Goal: Information Seeking & Learning: Find specific fact

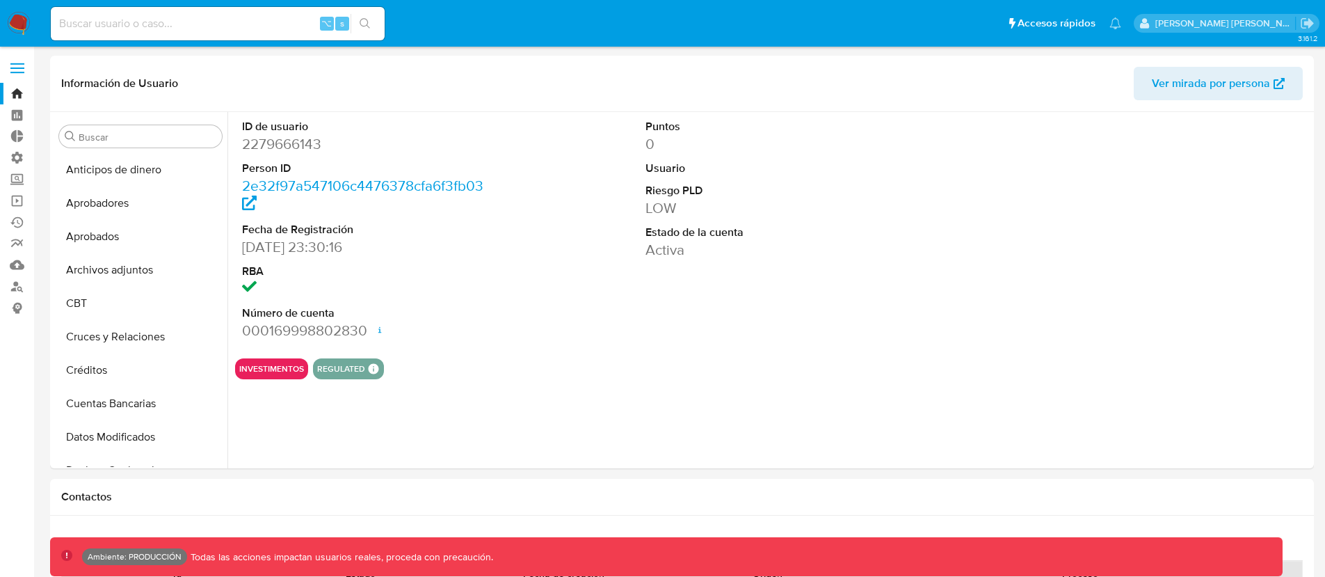
select select "10"
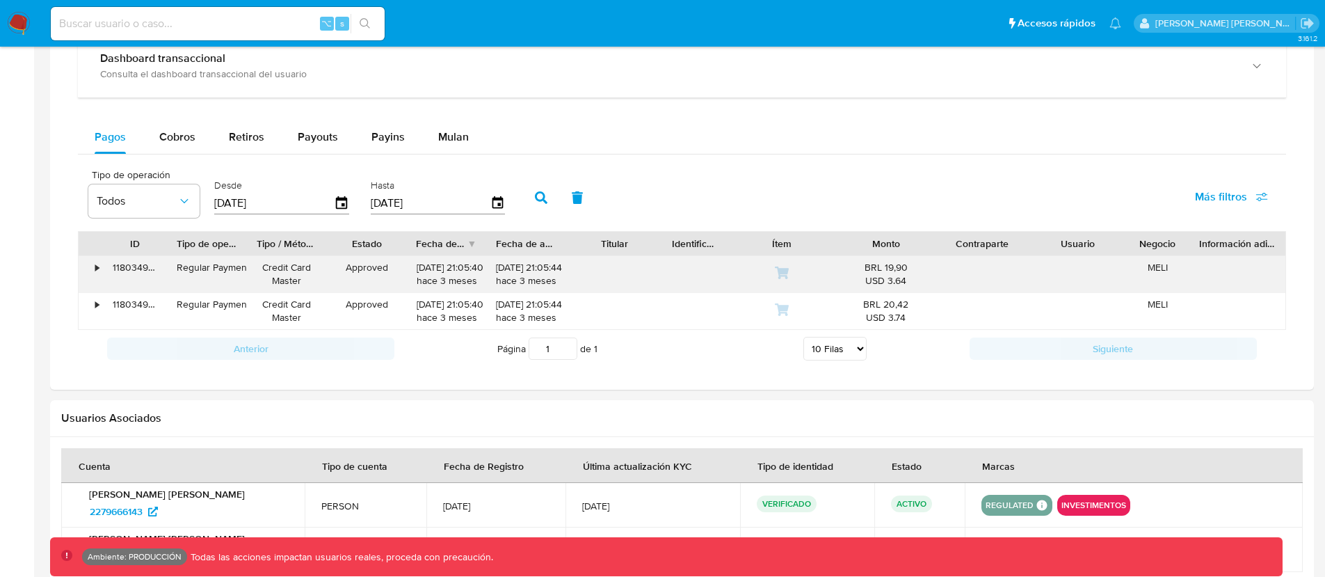
scroll to position [851, 0]
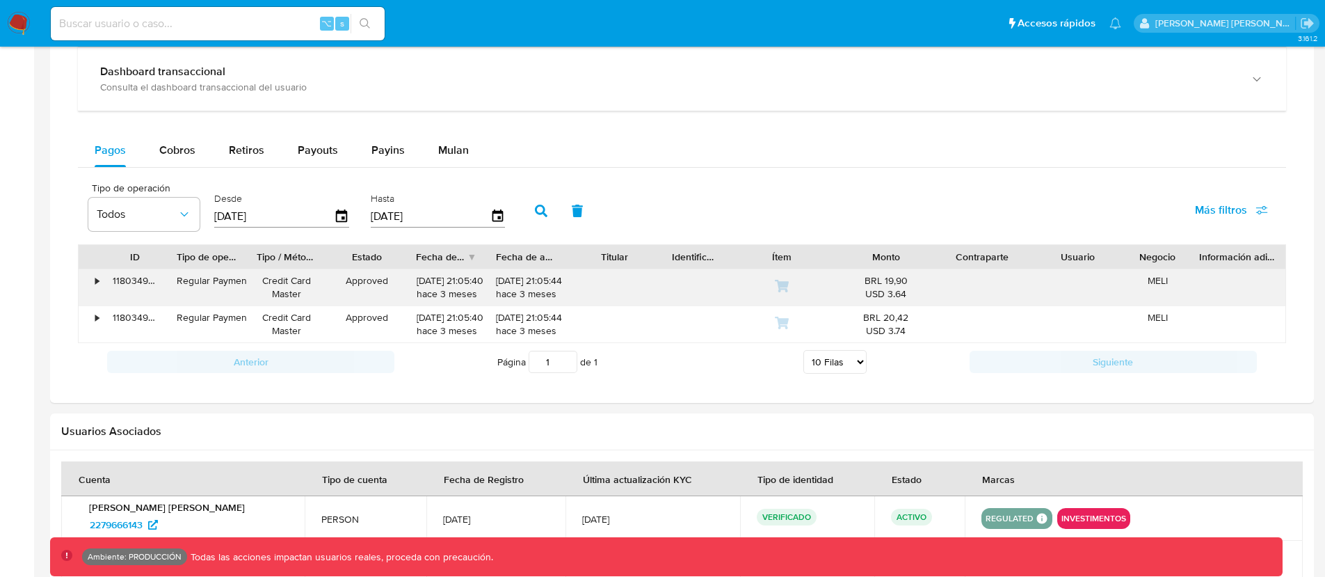
click at [106, 280] on div "118034956212" at bounding box center [135, 287] width 64 height 36
click at [102, 282] on div "•" at bounding box center [91, 287] width 24 height 36
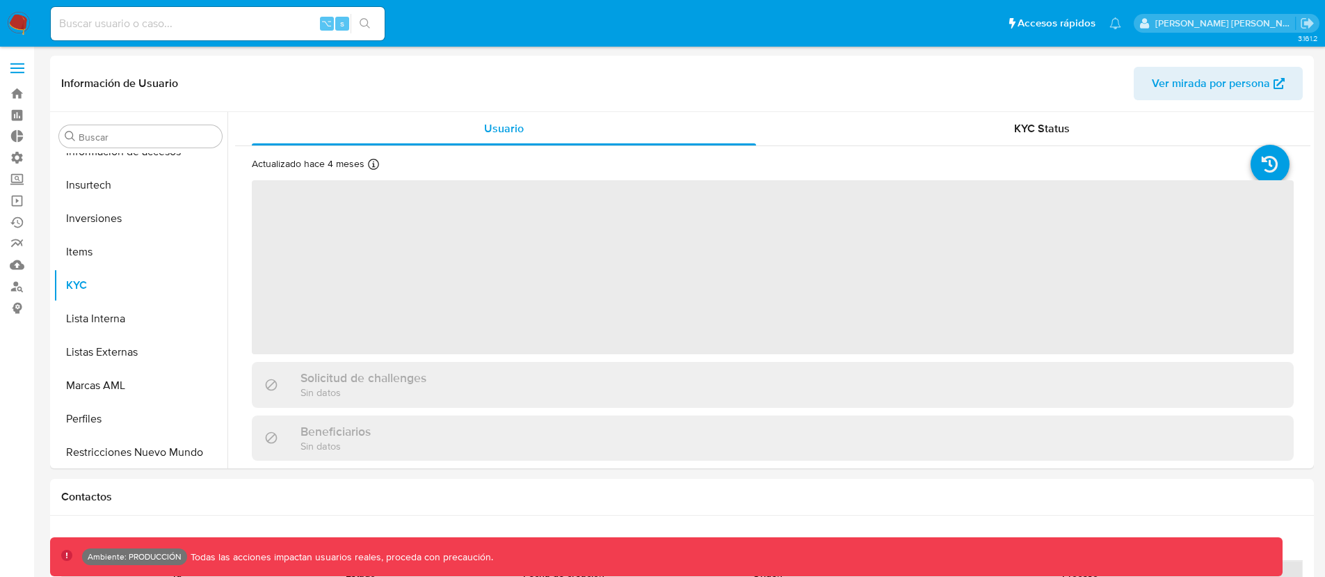
scroll to position [721, 0]
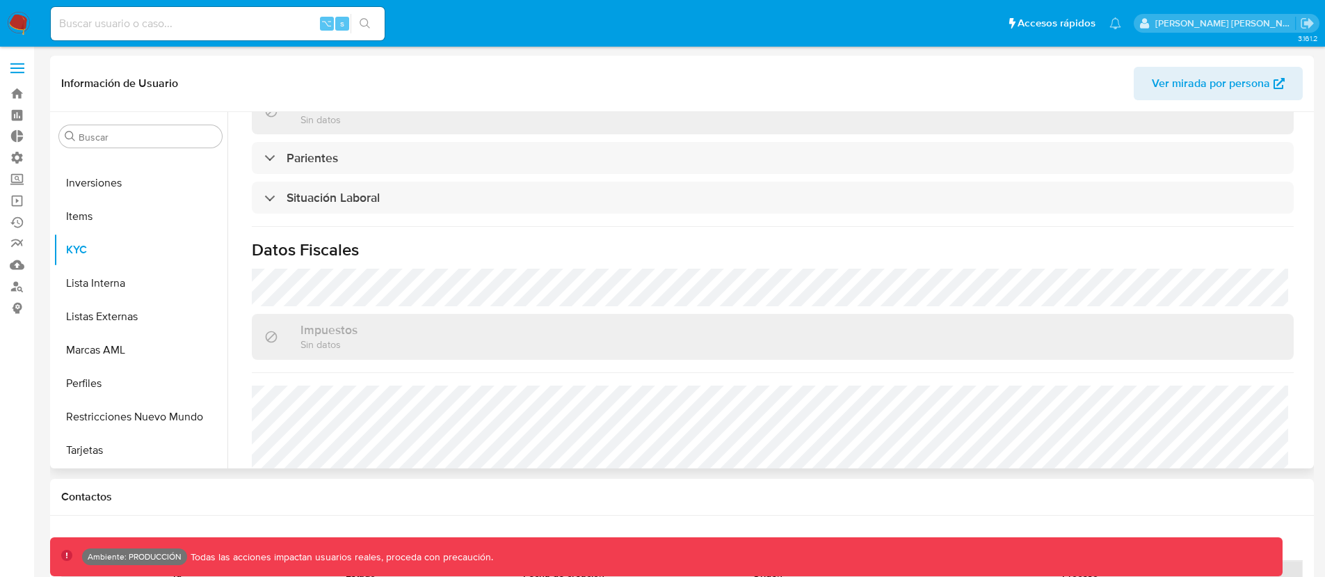
select select "10"
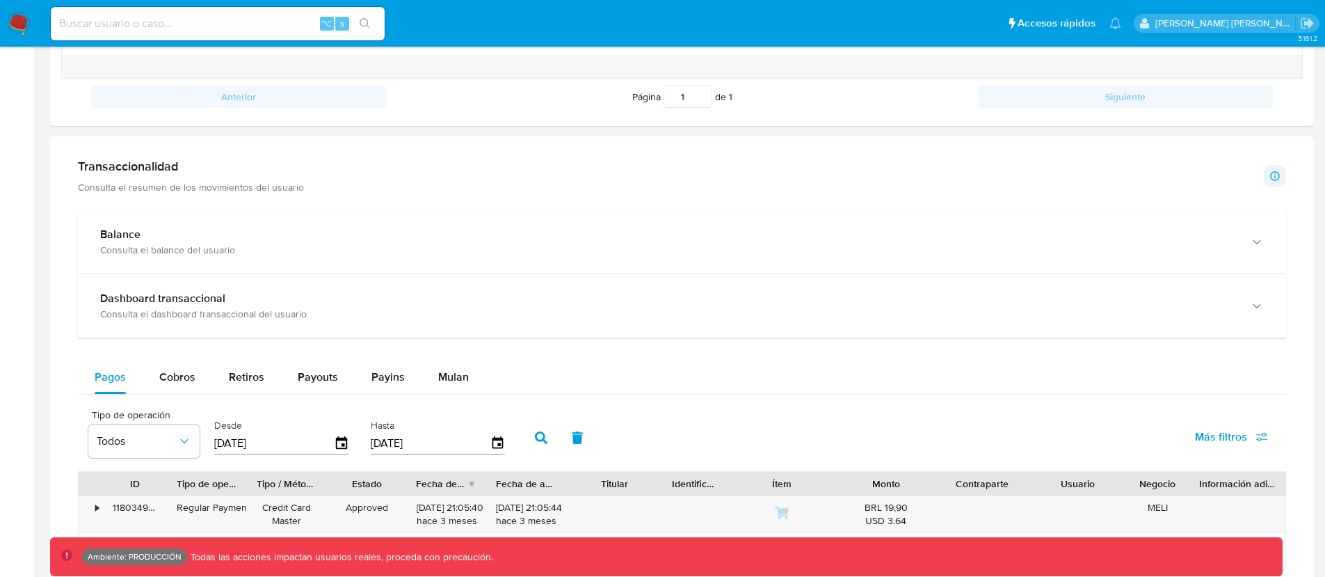
scroll to position [849, 0]
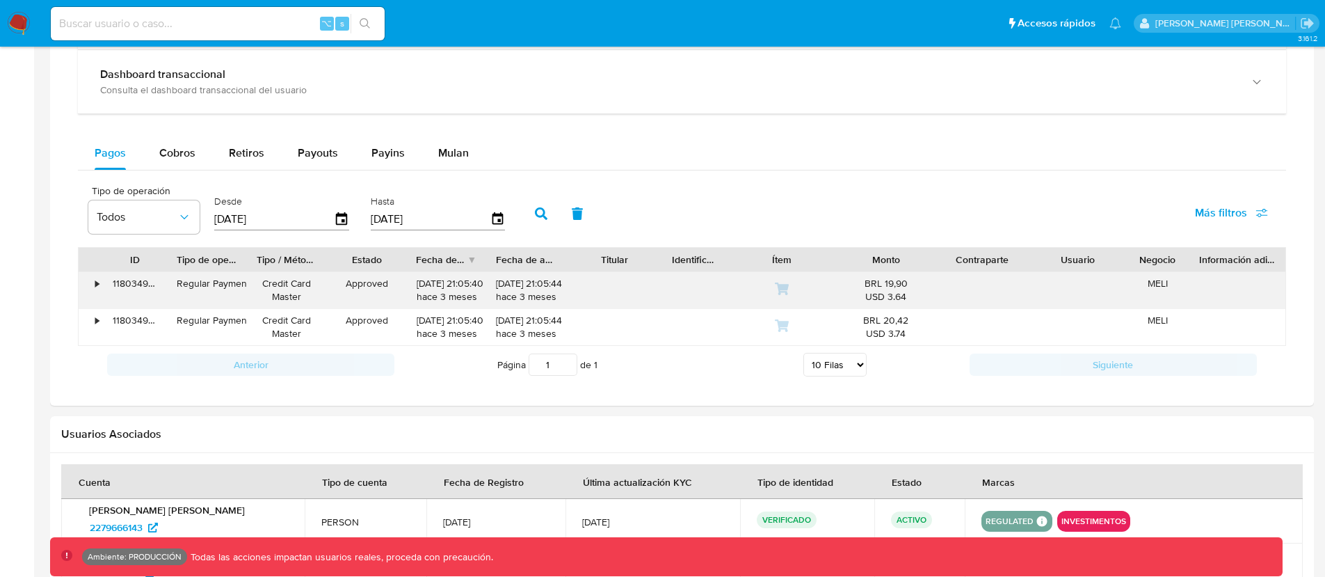
click at [96, 281] on div "•" at bounding box center [96, 283] width 3 height 13
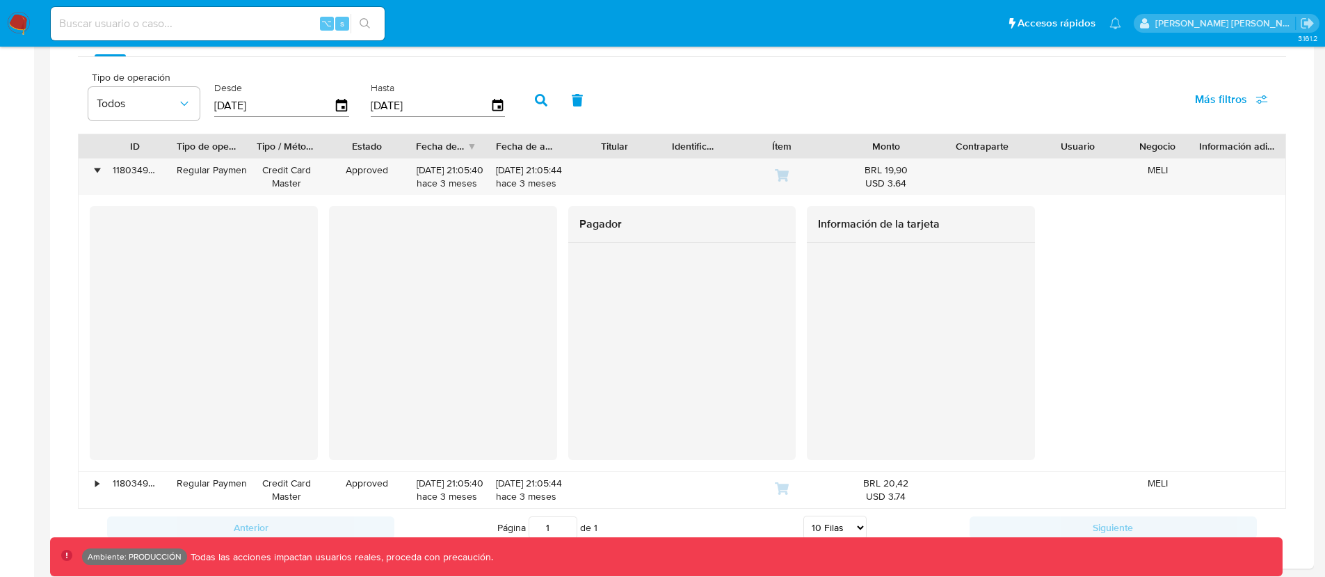
scroll to position [963, 0]
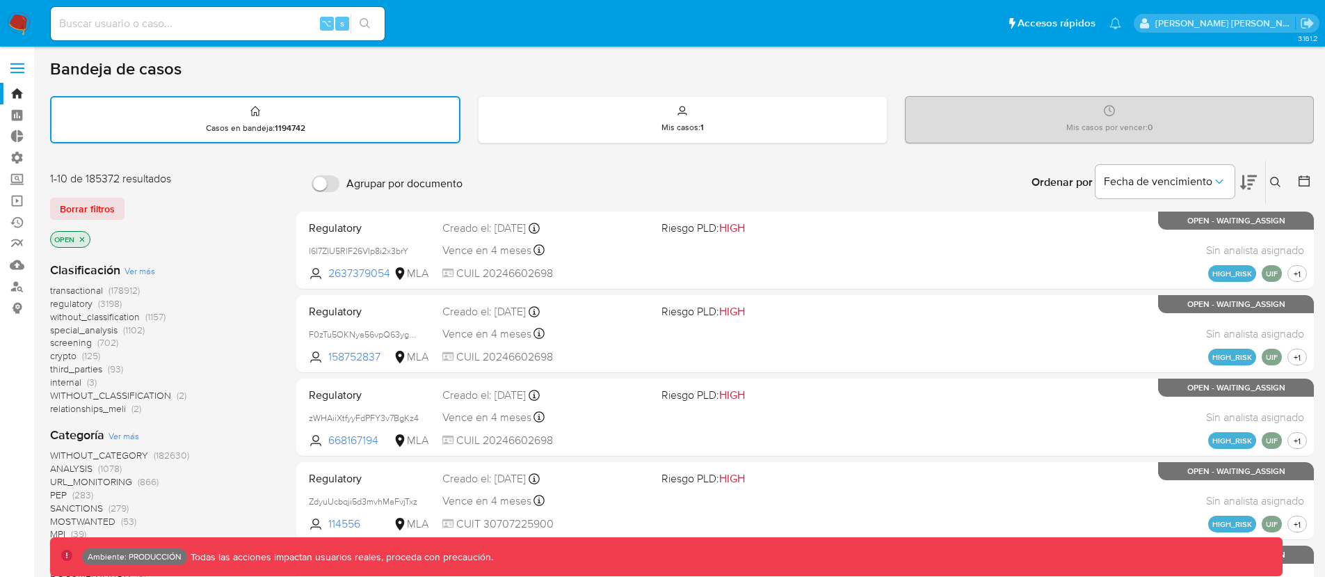
scroll to position [785, 0]
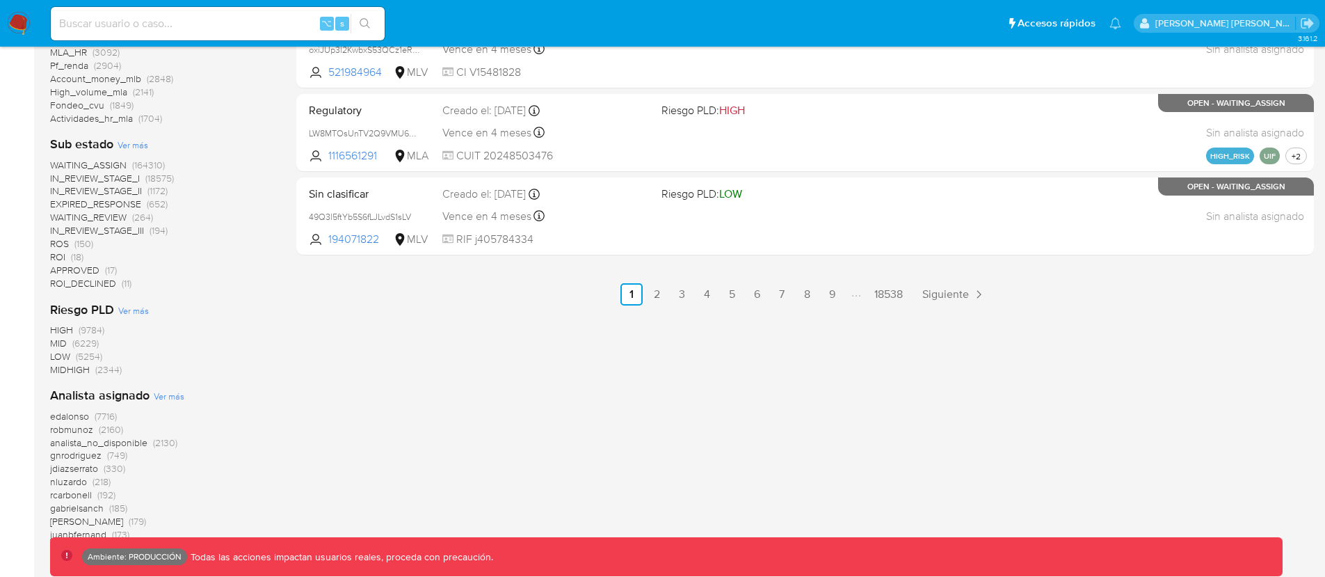
click at [137, 38] on div "⌥ s" at bounding box center [218, 23] width 334 height 33
click at [144, 26] on input at bounding box center [218, 24] width 334 height 18
paste input "202434722"
type input "202434722"
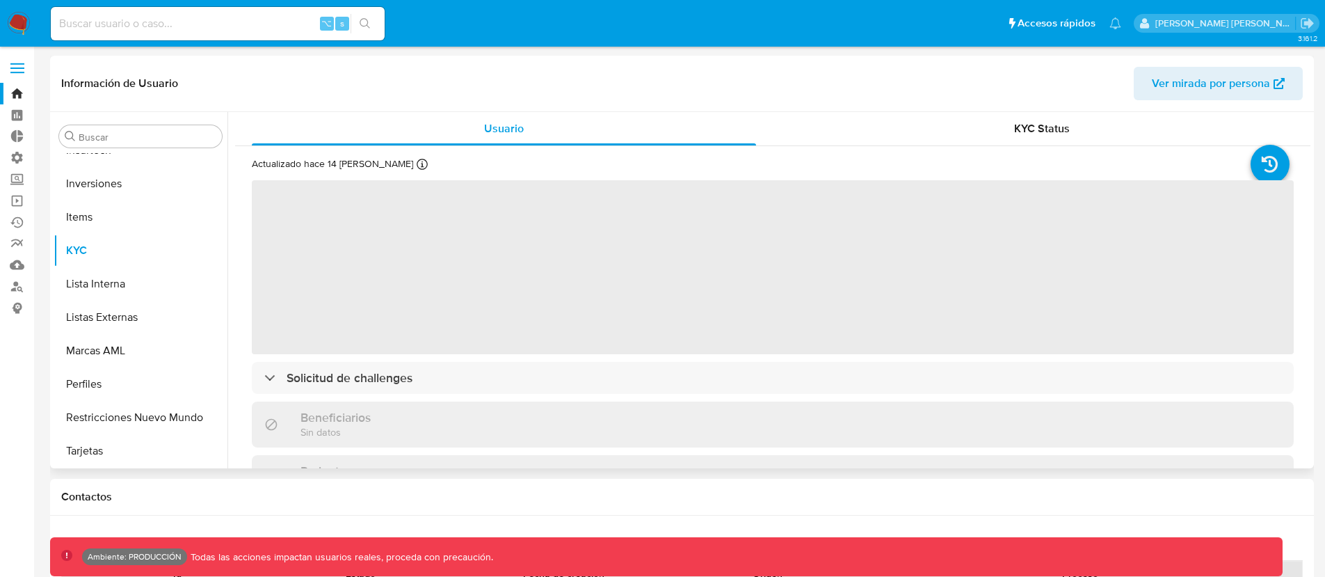
scroll to position [721, 0]
select select "10"
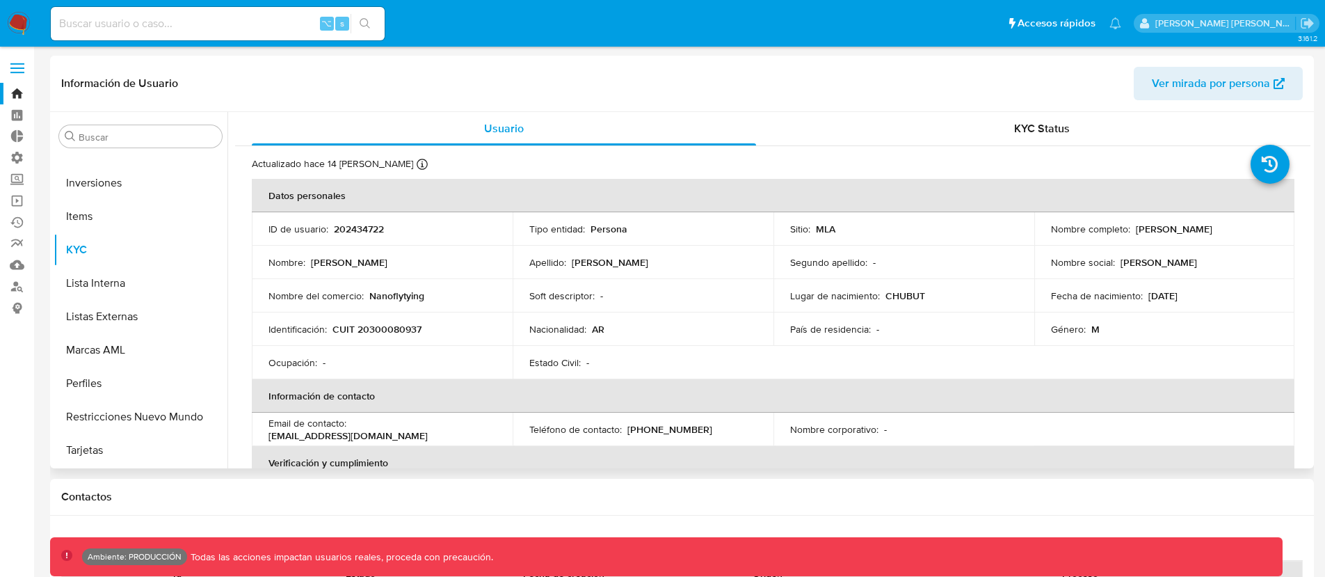
click at [303, 68] on header "Información de Usuario Ver mirada por persona" at bounding box center [681, 83] width 1241 height 33
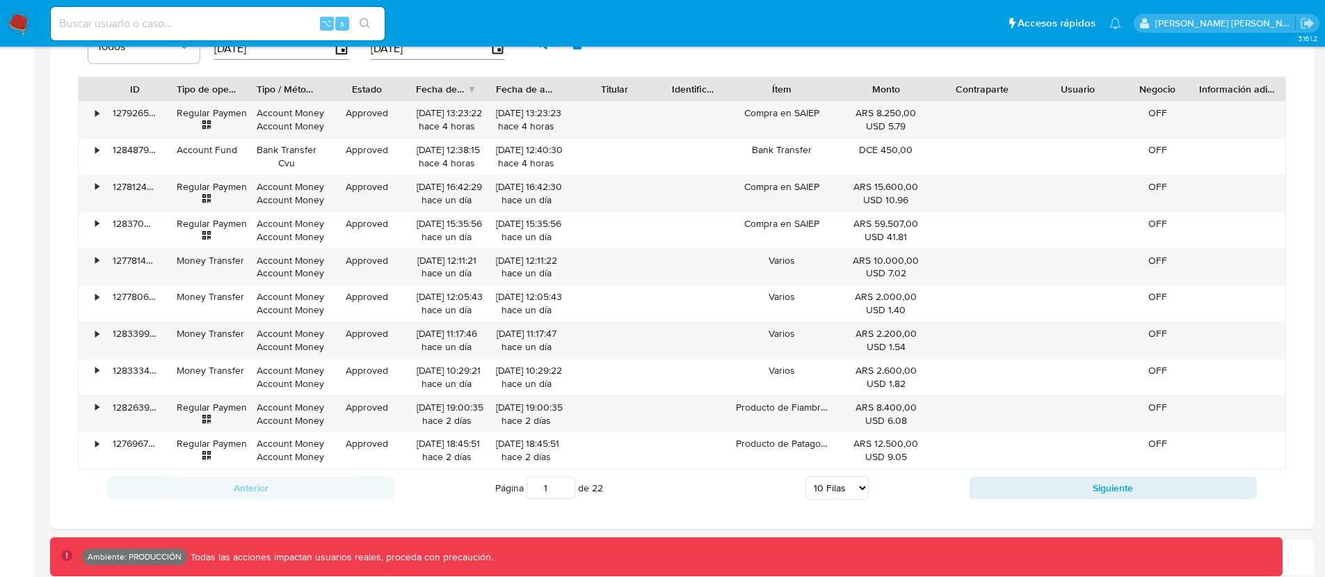
scroll to position [1234, 0]
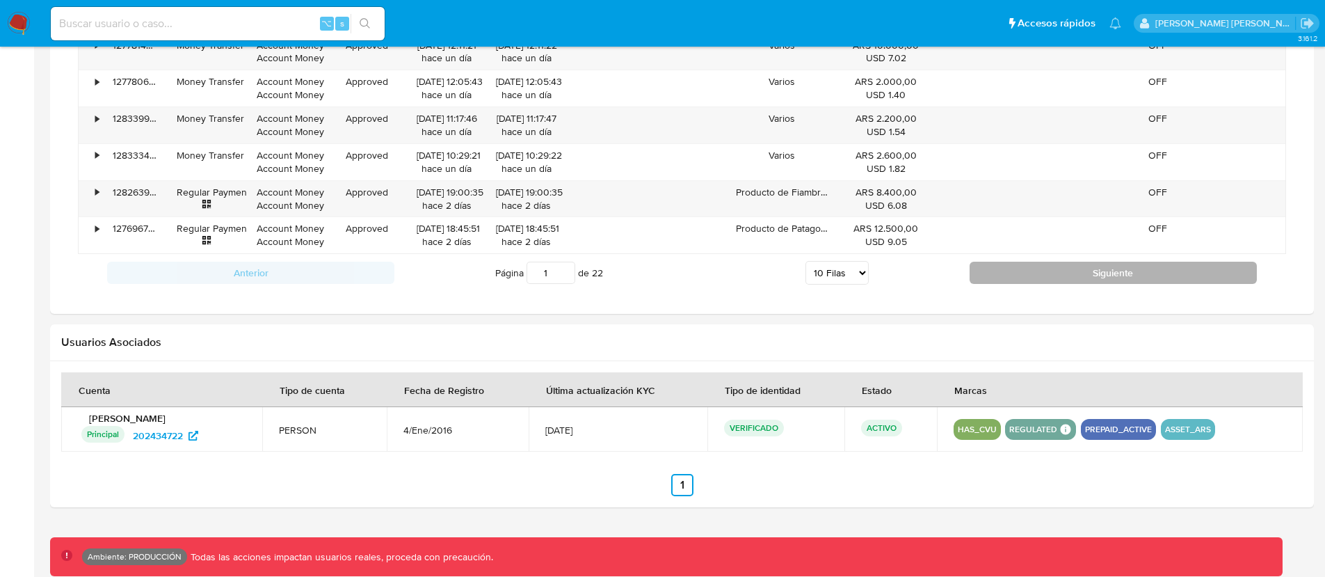
click at [1027, 272] on button "Siguiente" at bounding box center [1113, 273] width 287 height 22
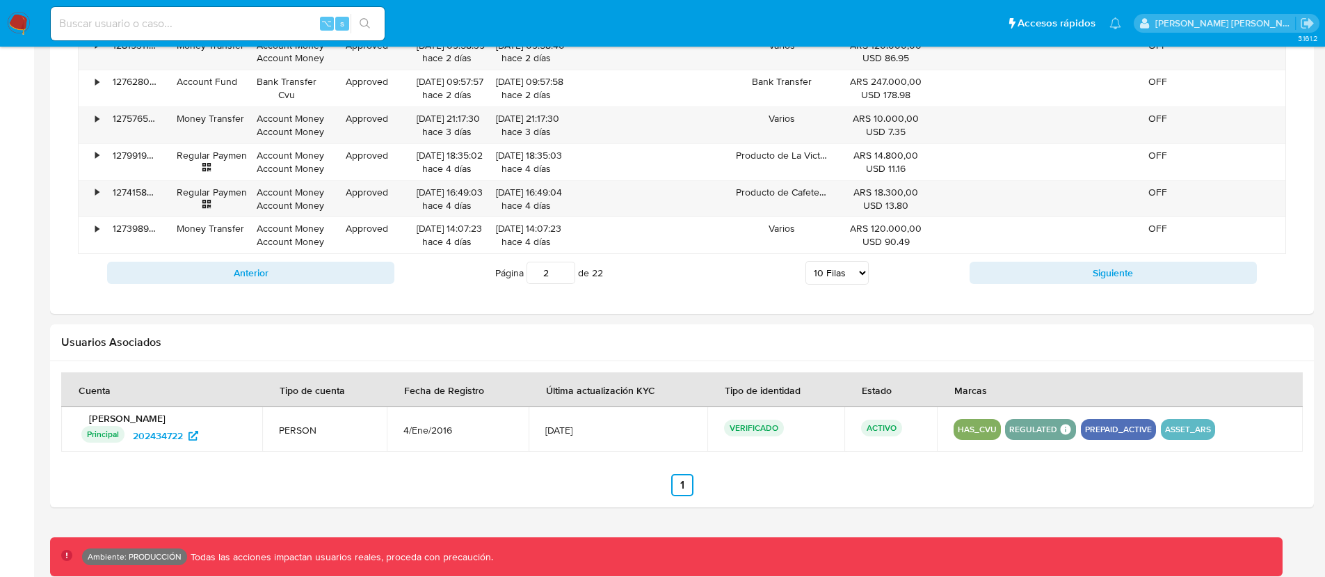
drag, startPoint x: 258, startPoint y: 273, endPoint x: 234, endPoint y: 279, distance: 25.1
click at [258, 273] on button "Anterior" at bounding box center [250, 273] width 287 height 22
type input "1"
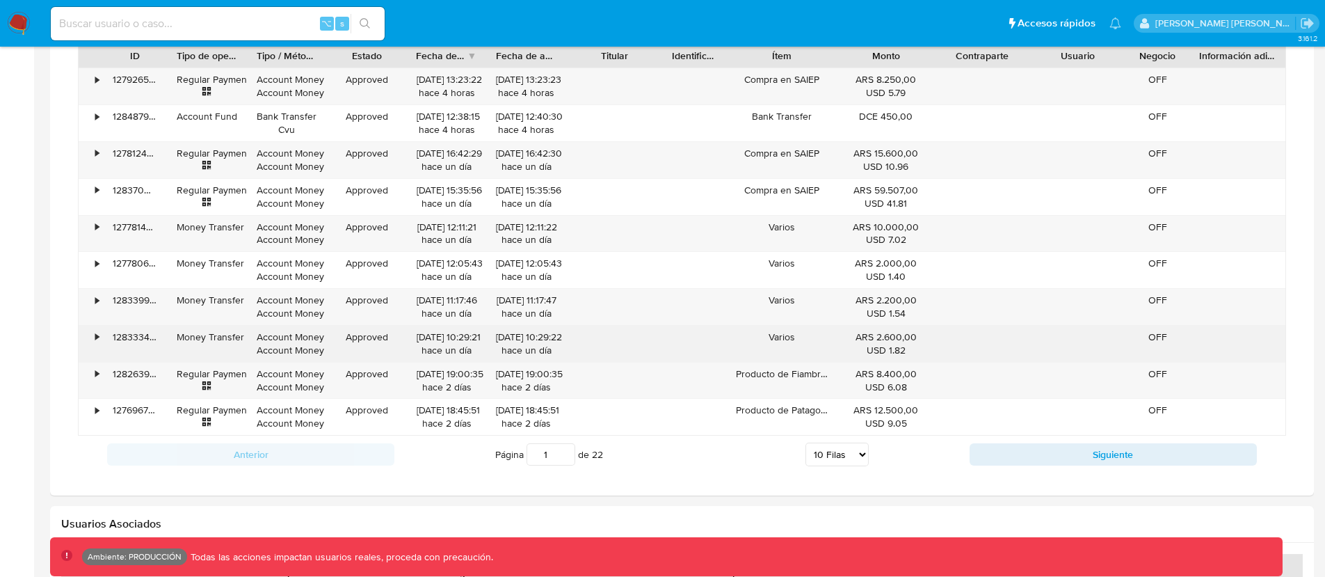
scroll to position [835, 0]
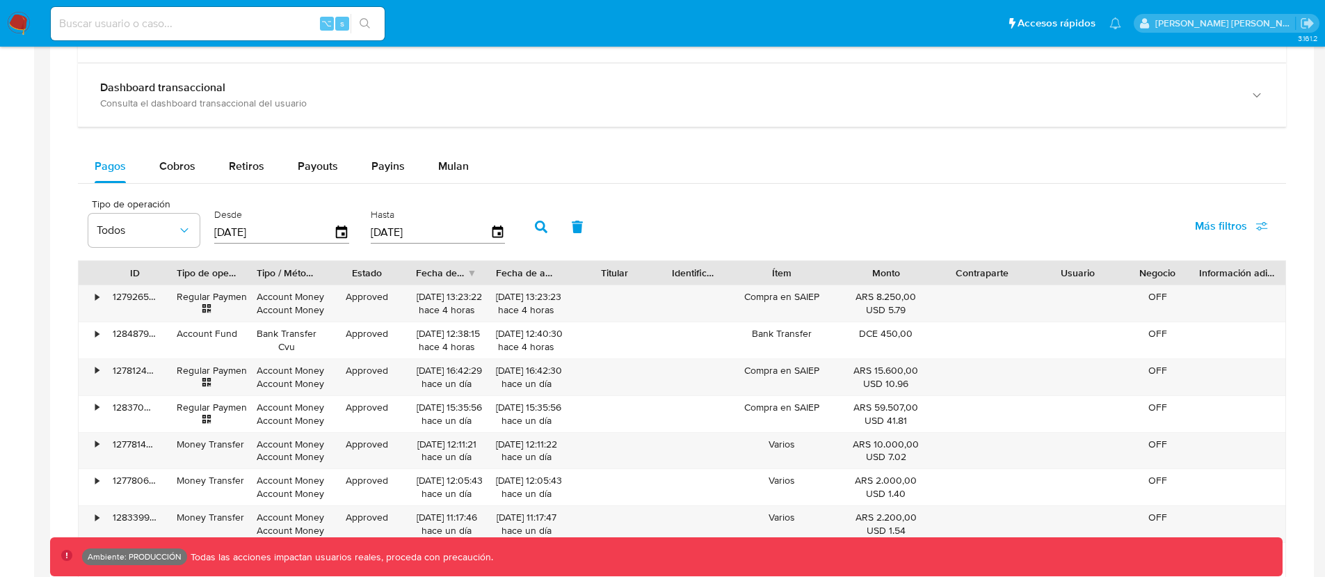
click at [1232, 224] on span "Más filtros" at bounding box center [1221, 225] width 52 height 33
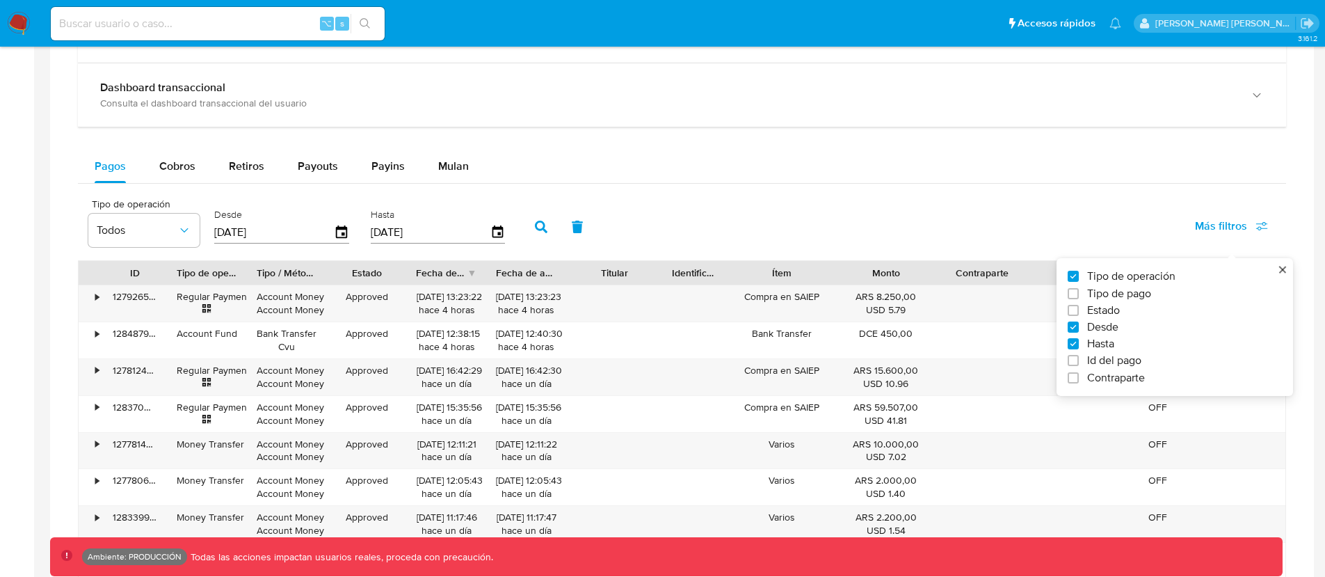
click at [1079, 358] on label "Id del pago" at bounding box center [1169, 360] width 203 height 14
click at [1079, 358] on input "Id del pago" at bounding box center [1073, 360] width 11 height 11
checkbox input "true"
click at [579, 227] on input "number" at bounding box center [591, 231] width 136 height 18
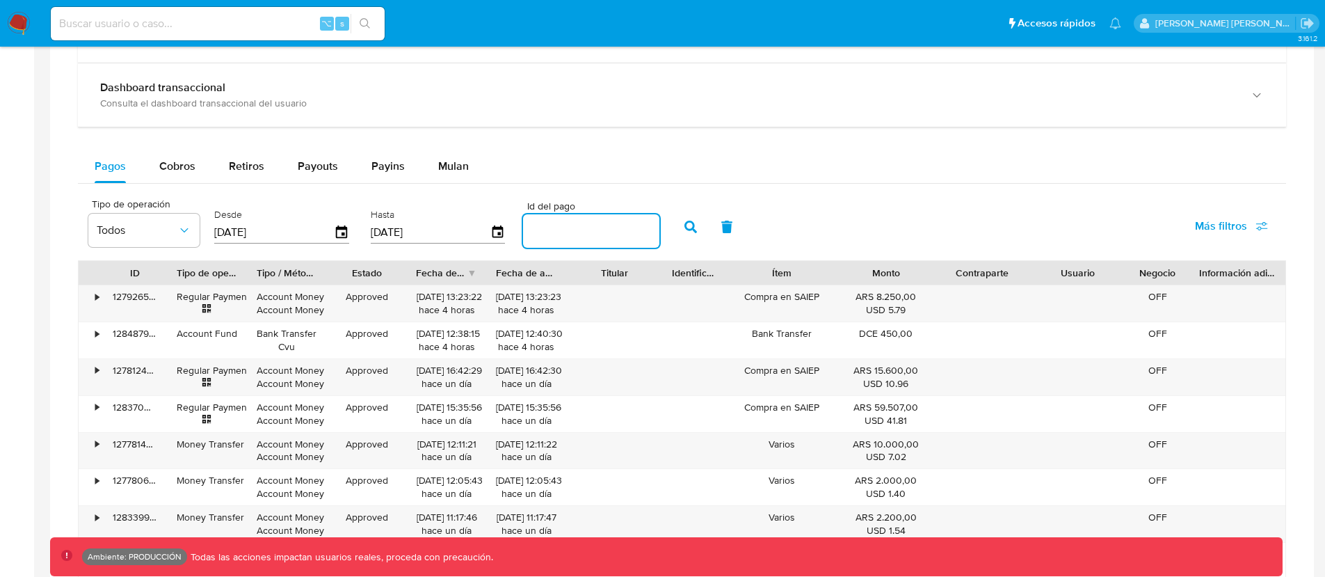
click at [578, 227] on input "number" at bounding box center [591, 231] width 136 height 18
paste input "127664652387"
type input "127664652387"
click at [684, 229] on icon "button" at bounding box center [690, 226] width 13 height 13
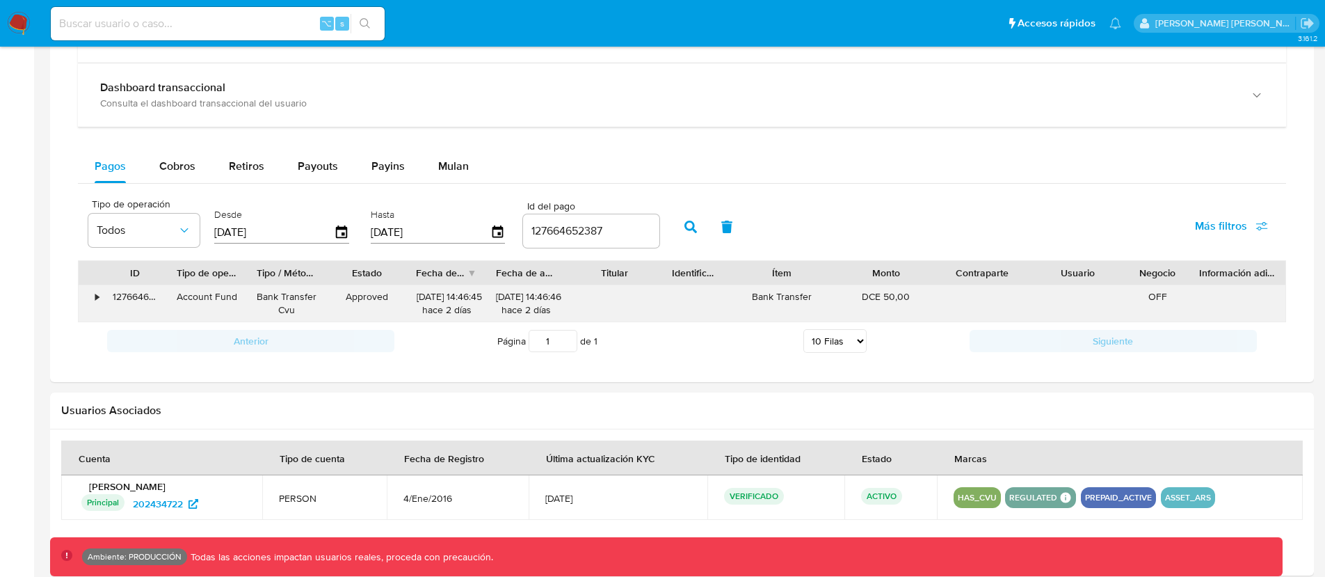
click at [99, 300] on div "•" at bounding box center [96, 296] width 3 height 13
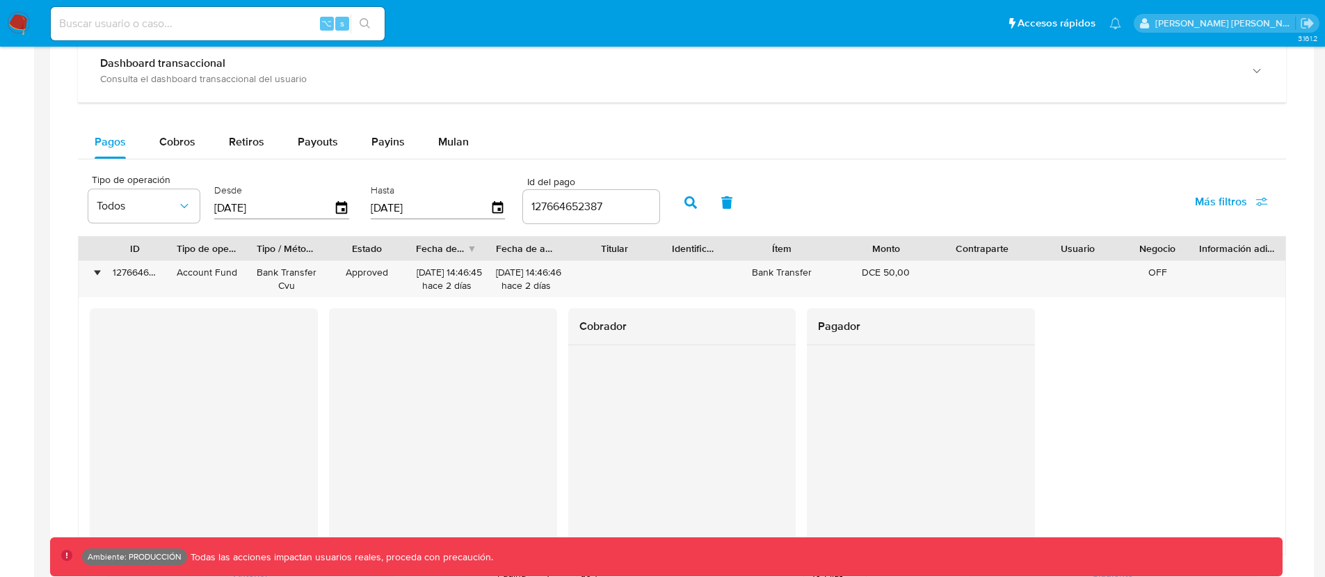
scroll to position [862, 0]
drag, startPoint x: 863, startPoint y: 271, endPoint x: 879, endPoint y: 273, distance: 16.1
click at [879, 273] on div "DCE 50,00" at bounding box center [886, 270] width 77 height 13
click at [147, 16] on input at bounding box center [218, 24] width 334 height 18
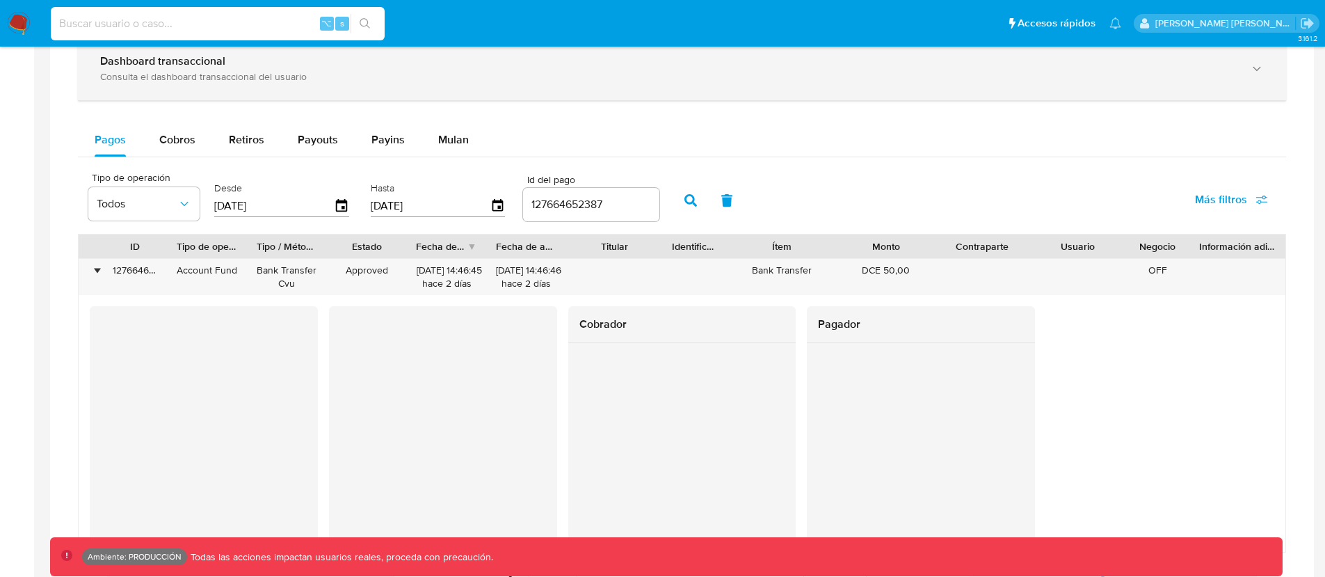
paste input "202434722"
type input "202434722"
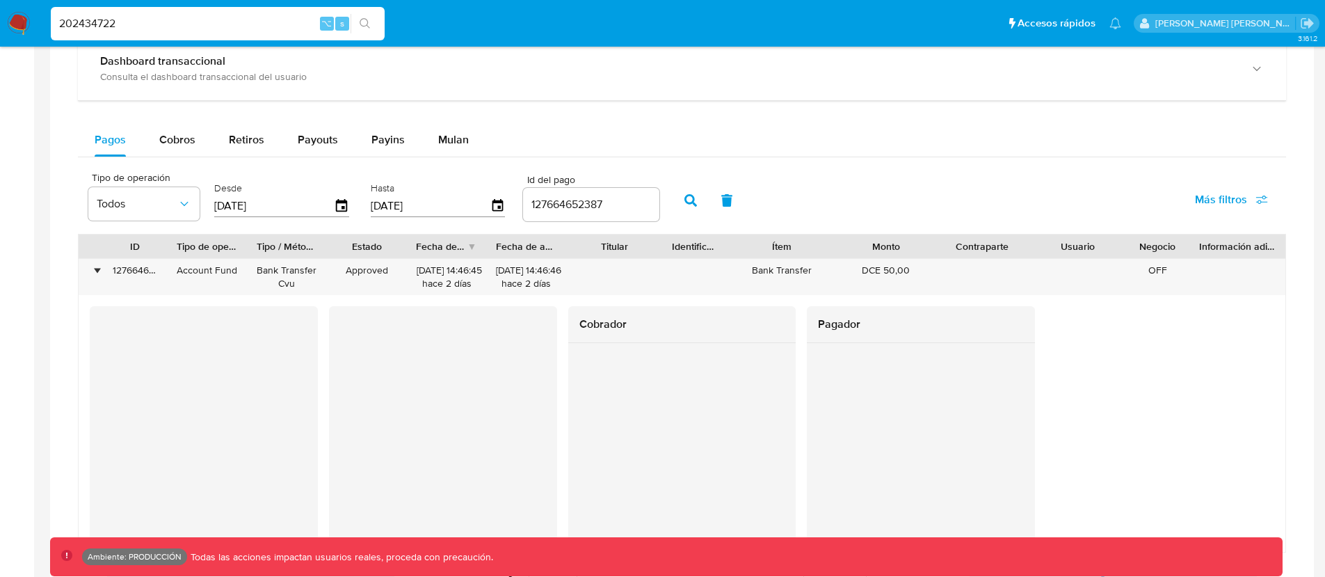
click at [736, 199] on button "button" at bounding box center [727, 200] width 36 height 33
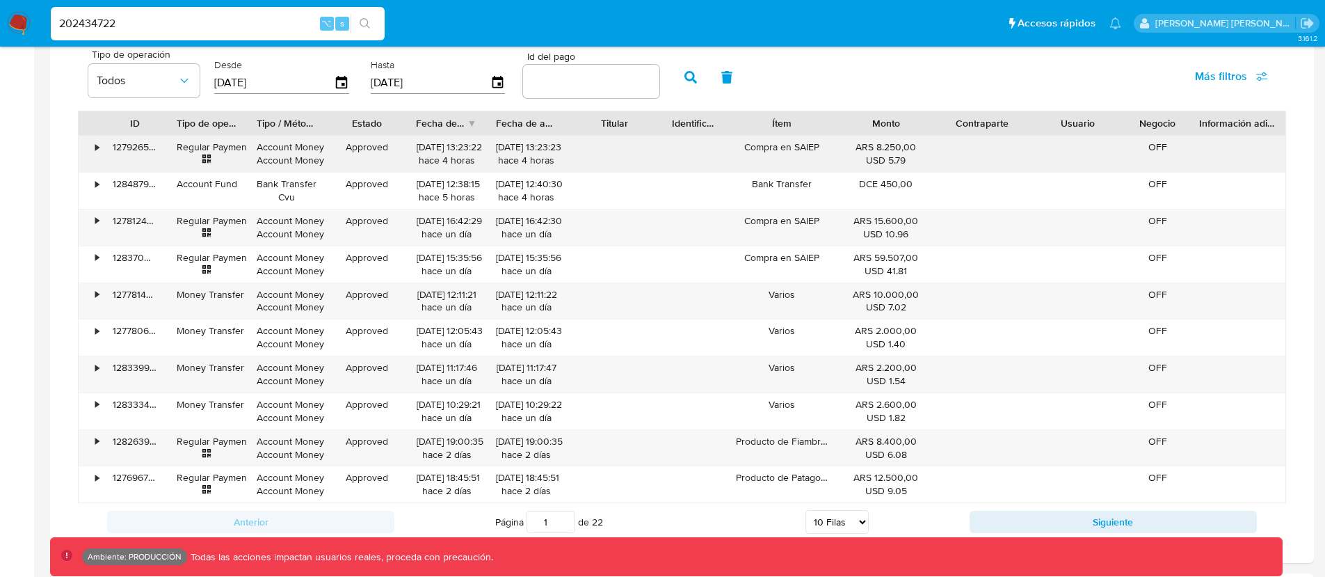
scroll to position [984, 0]
click at [150, 27] on input "202434722" at bounding box center [218, 24] width 334 height 18
paste input "22338966"
type input "222338966"
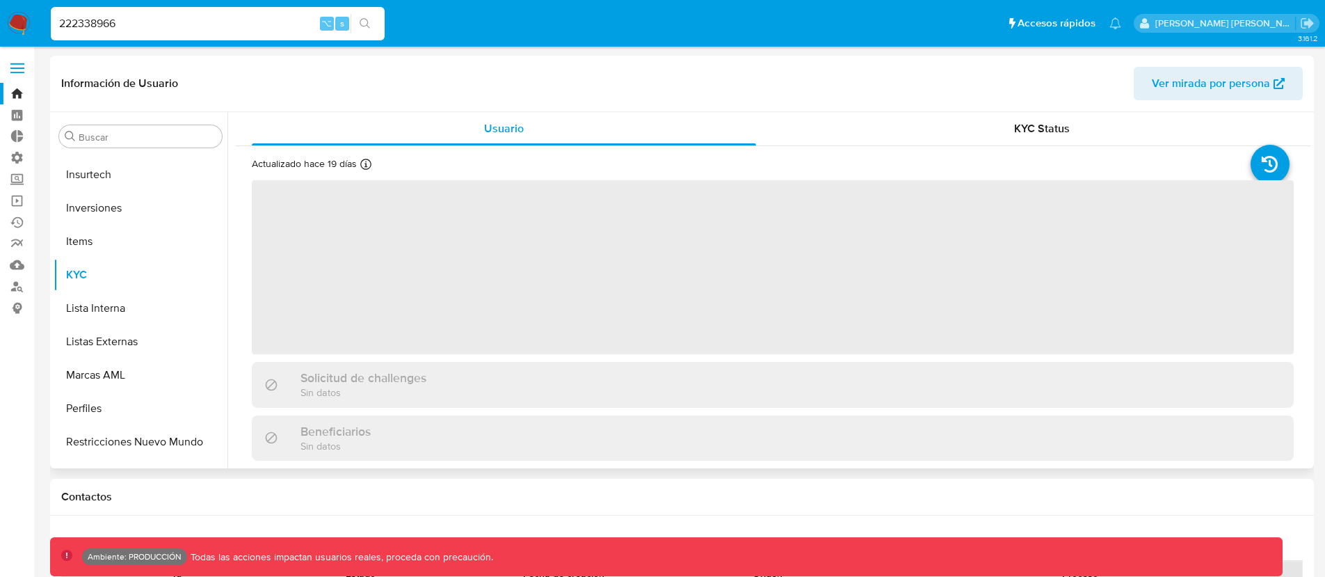
scroll to position [721, 0]
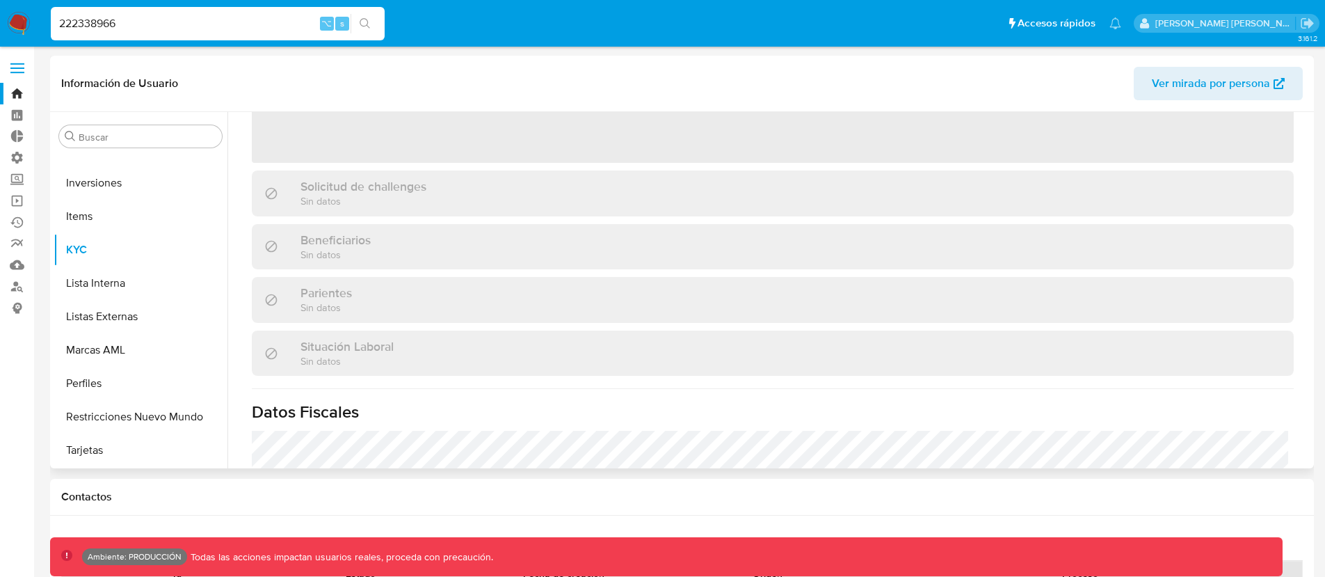
select select "10"
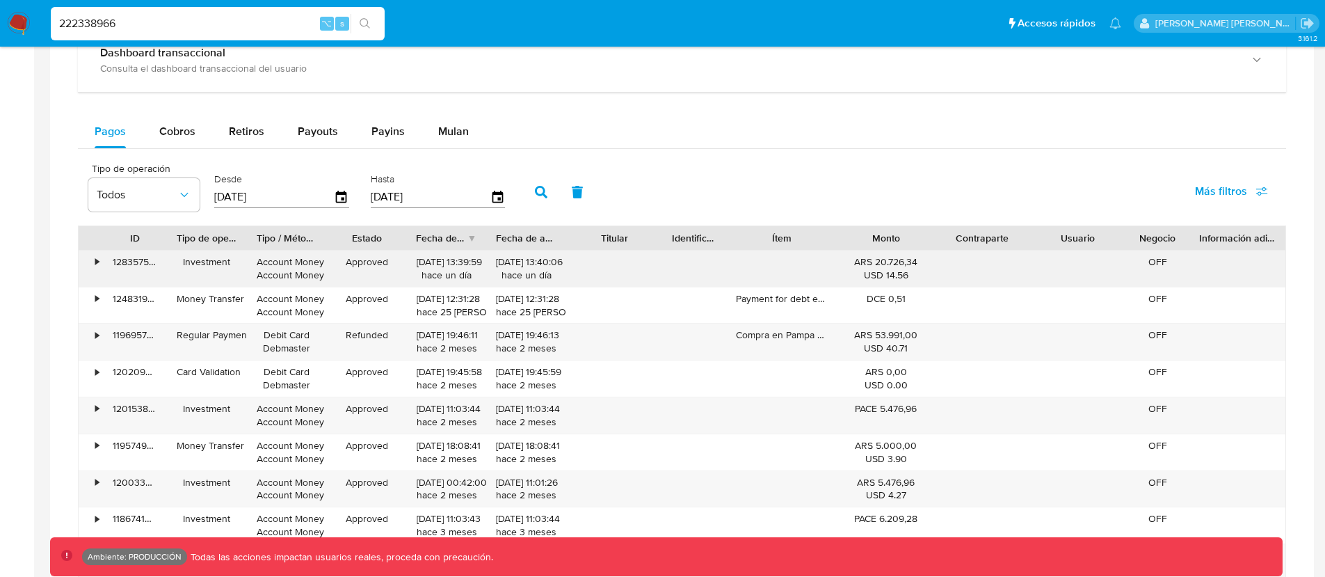
scroll to position [783, 0]
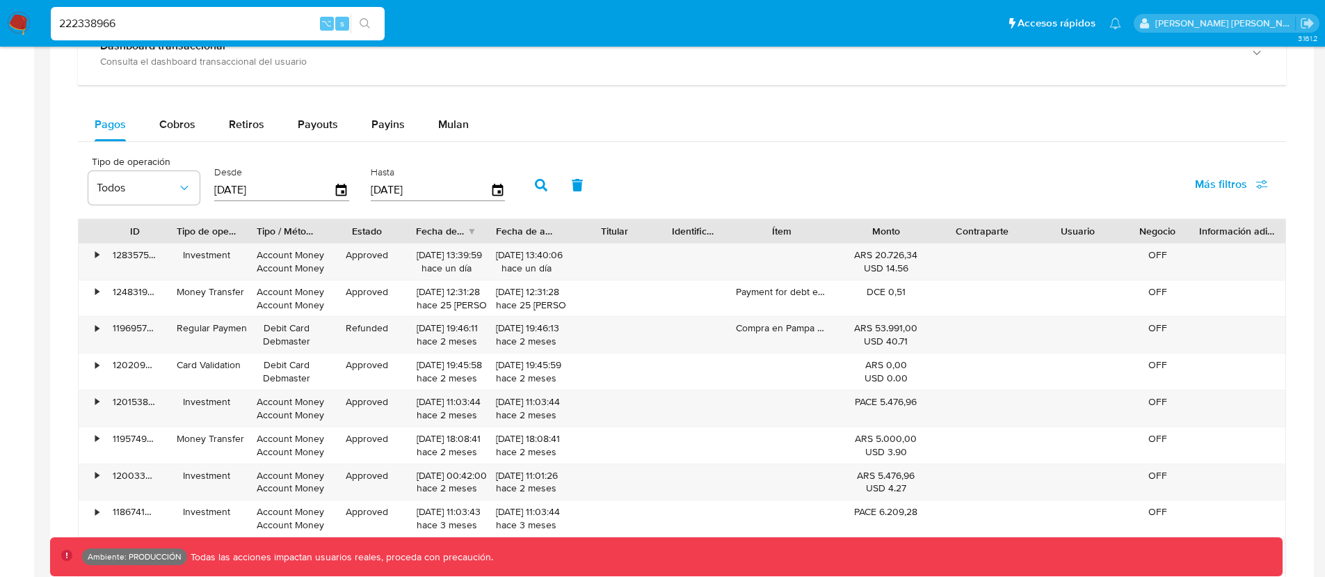
click at [159, 21] on input "222338966" at bounding box center [218, 24] width 334 height 18
paste input "16708747"
type input "167087476"
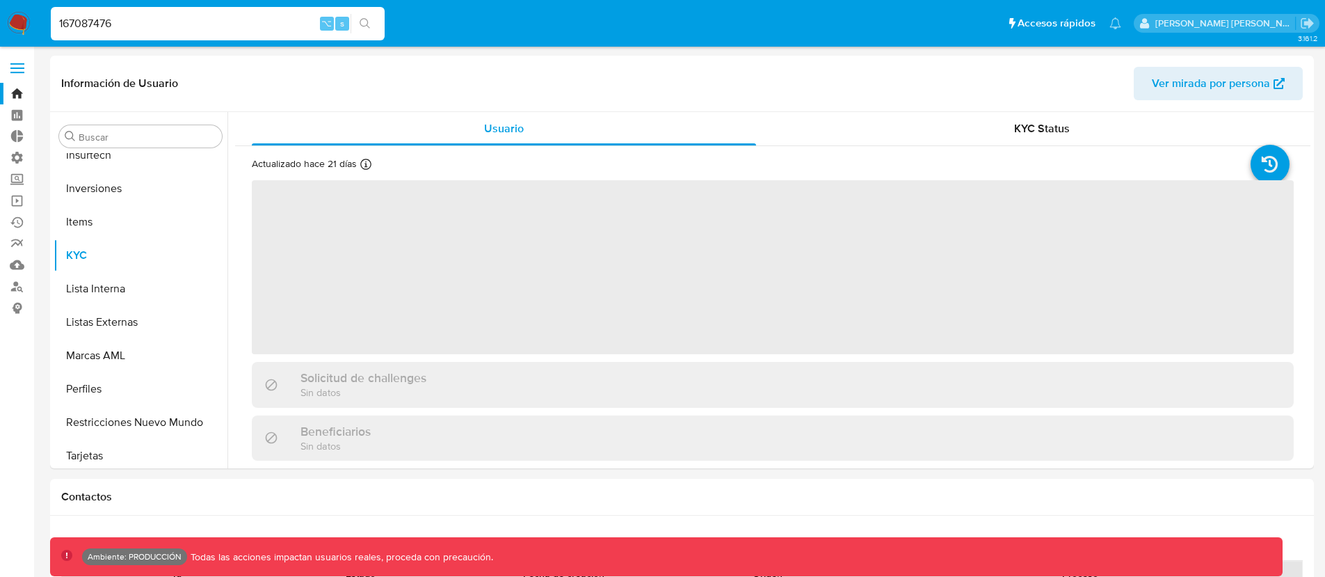
scroll to position [721, 0]
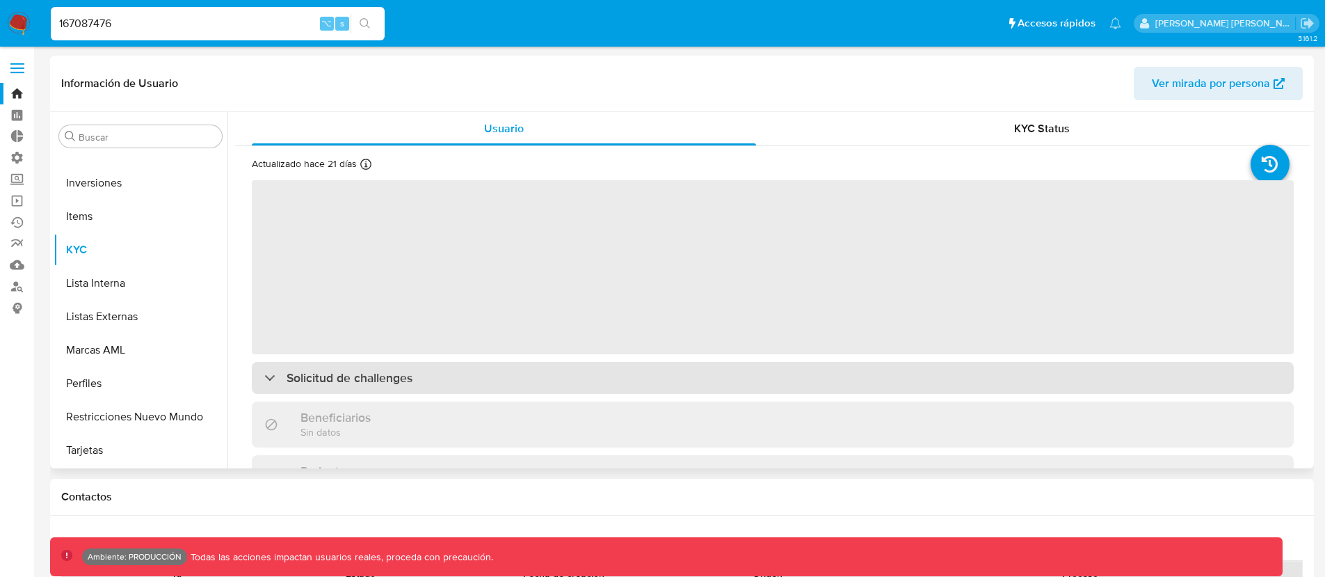
select select "10"
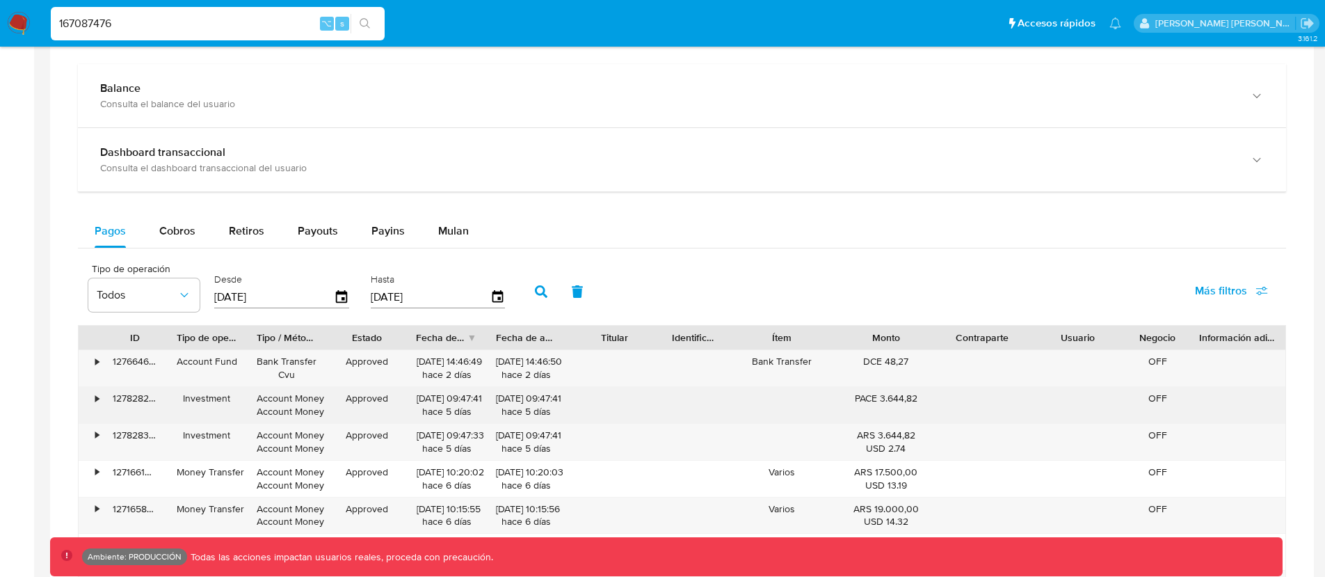
scroll to position [771, 0]
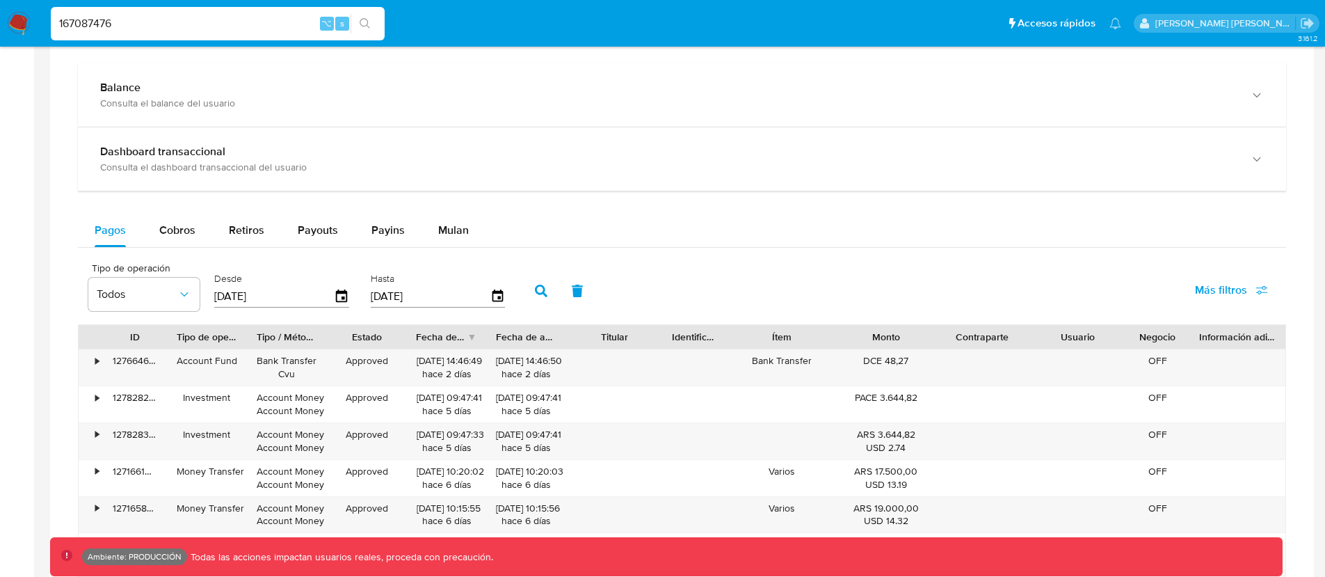
click at [101, 27] on input "167087476" at bounding box center [218, 24] width 334 height 18
paste input "202434722"
type input "202434722"
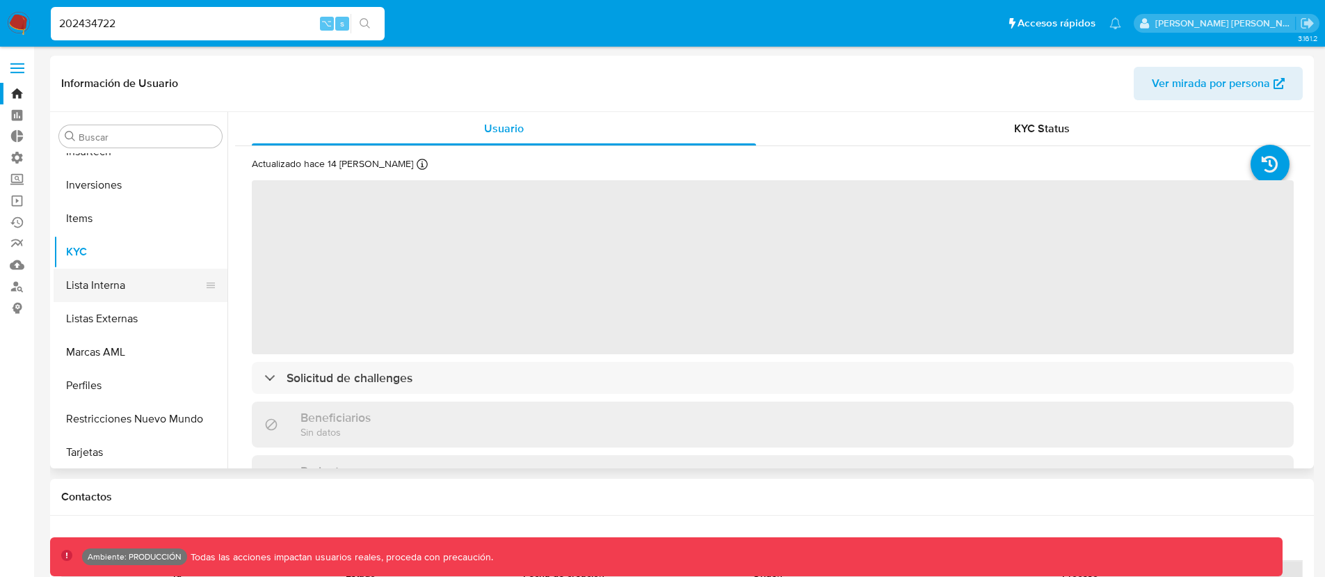
scroll to position [721, 0]
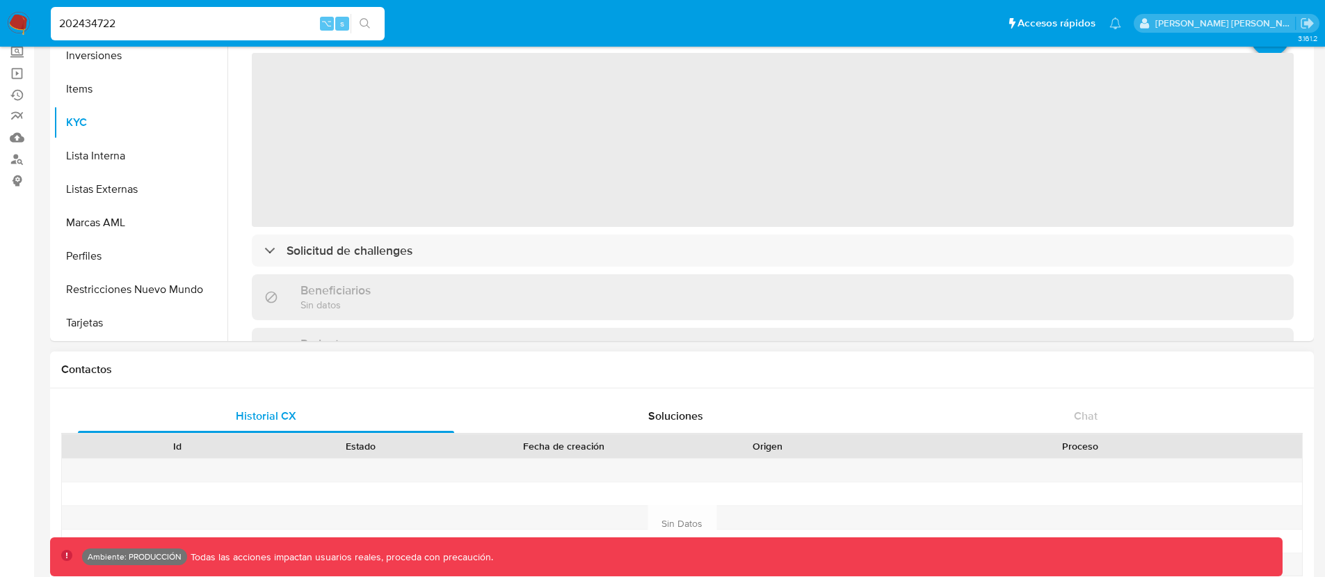
select select "10"
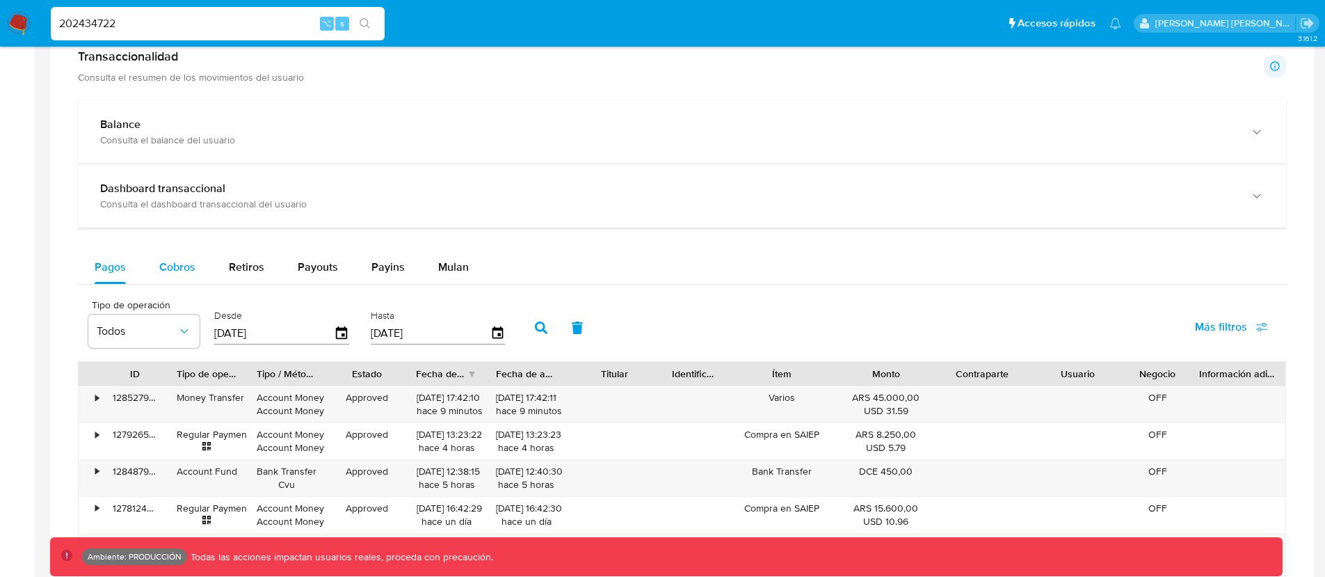
scroll to position [862, 0]
